Goal: Book appointment/travel/reservation

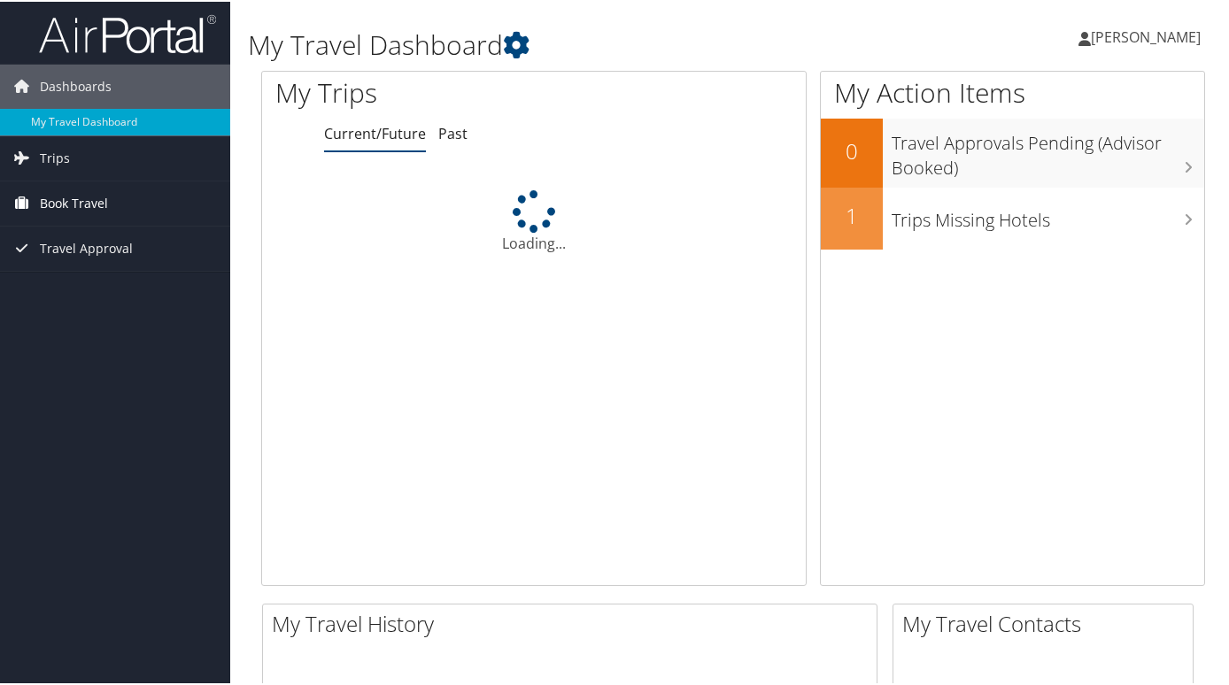
click at [41, 207] on span "Book Travel" at bounding box center [74, 202] width 68 height 44
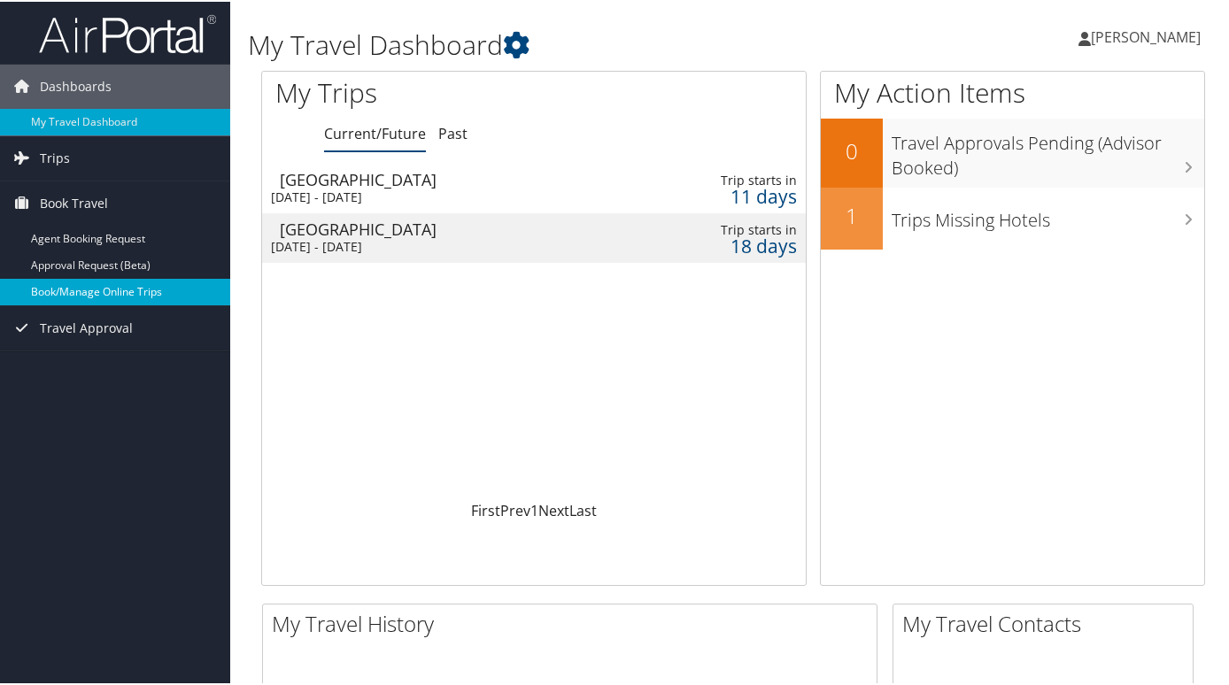
click at [52, 292] on link "Book/Manage Online Trips" at bounding box center [115, 290] width 230 height 27
